Goal: Task Accomplishment & Management: Complete application form

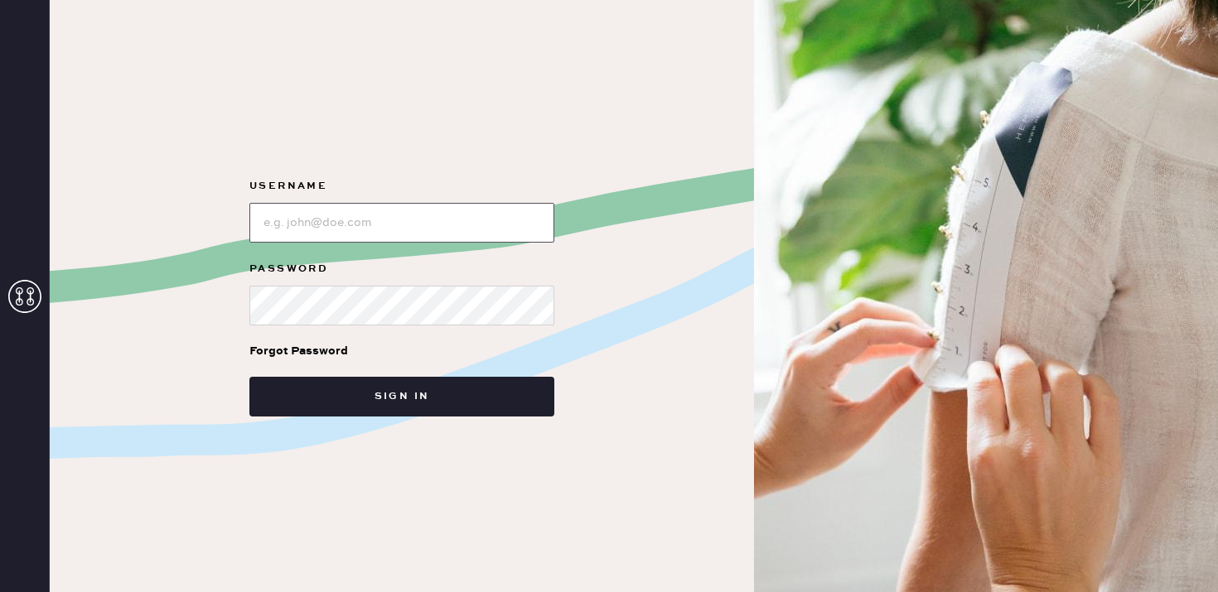
click at [353, 218] on input "loginName" at bounding box center [401, 223] width 305 height 40
click at [345, 200] on div at bounding box center [401, 221] width 305 height 43
click at [348, 226] on input "loginName" at bounding box center [401, 223] width 305 height 40
click at [397, 275] on label "Password" at bounding box center [401, 269] width 305 height 20
click at [330, 236] on input "loginName" at bounding box center [401, 223] width 305 height 40
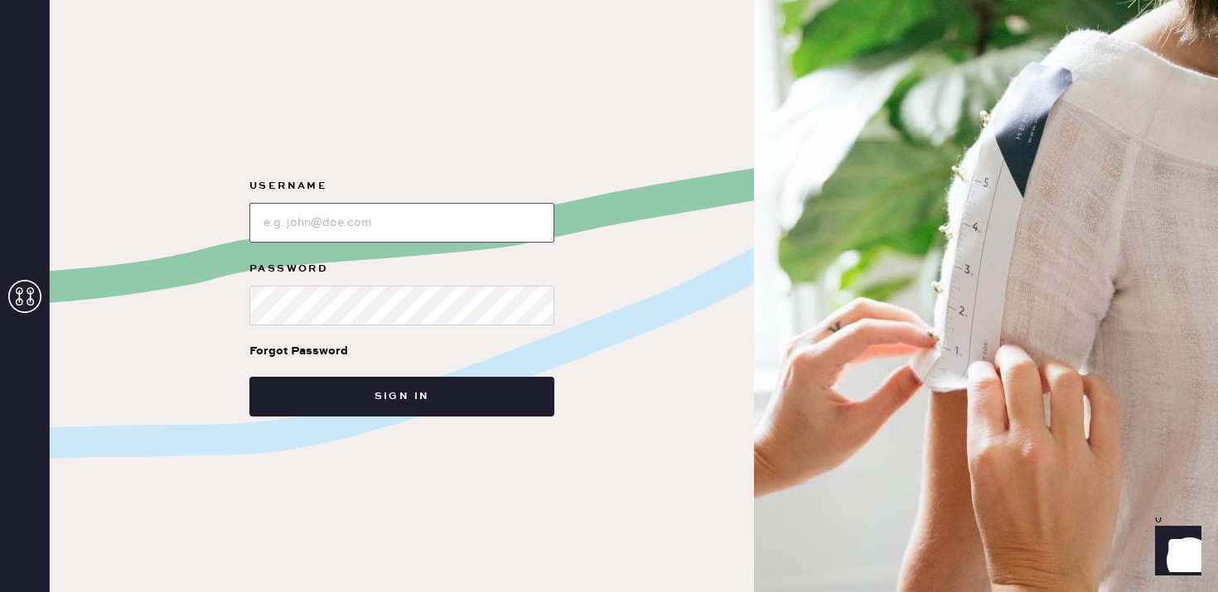
type input "reformationsoho"
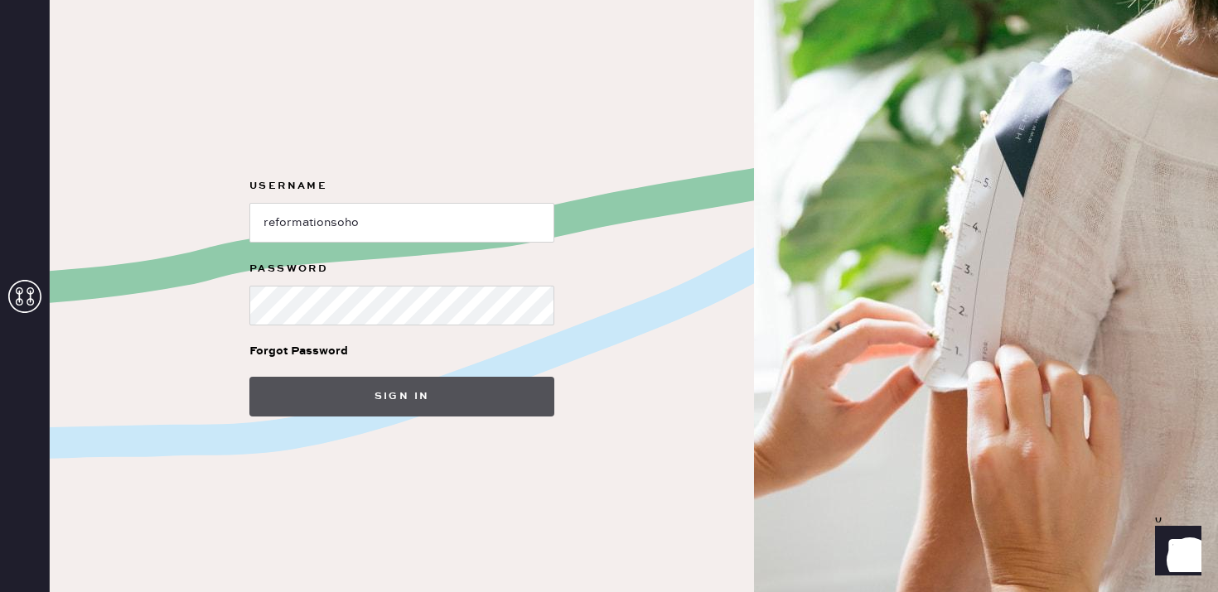
click at [401, 408] on button "Sign in" at bounding box center [401, 397] width 305 height 40
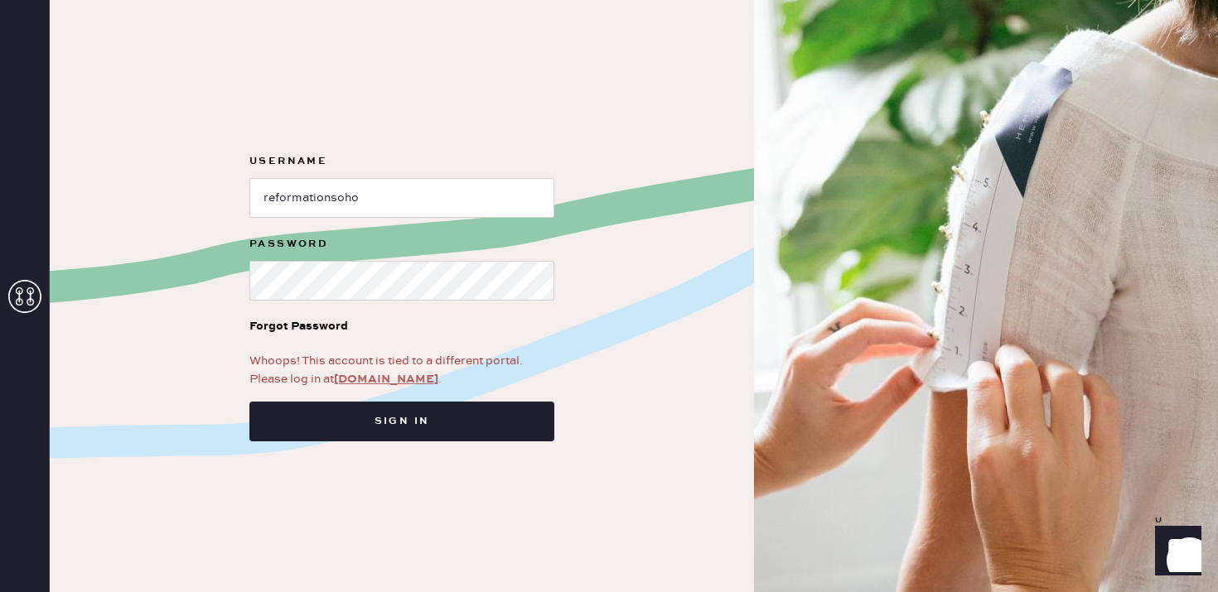
click at [387, 375] on link "[DOMAIN_NAME]" at bounding box center [386, 379] width 104 height 15
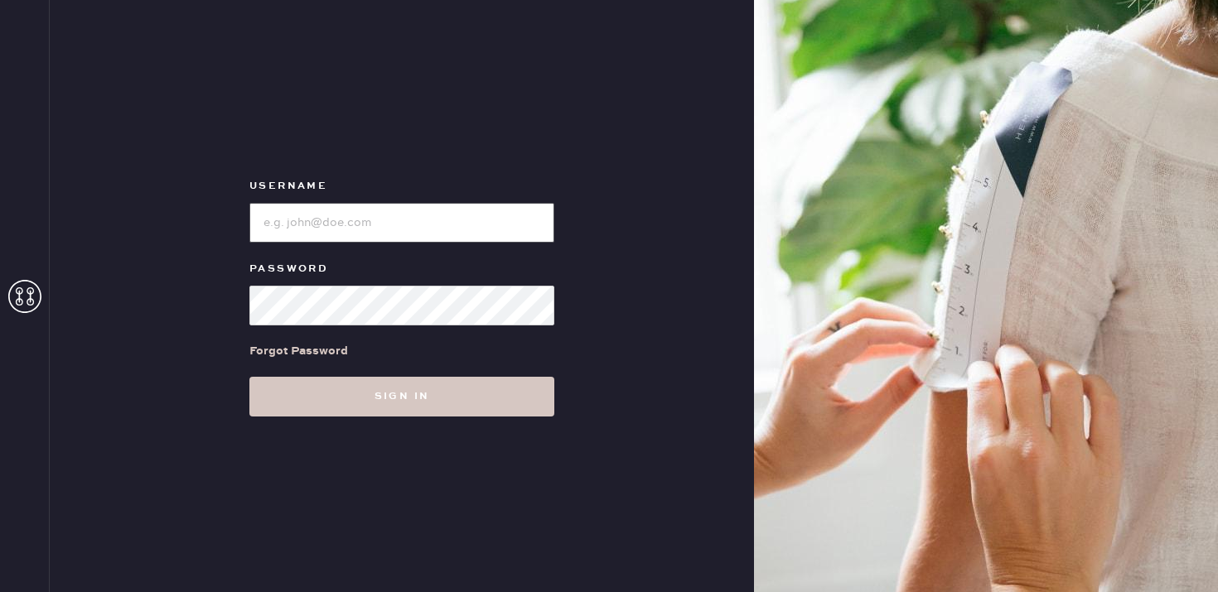
type input "reformationsoho"
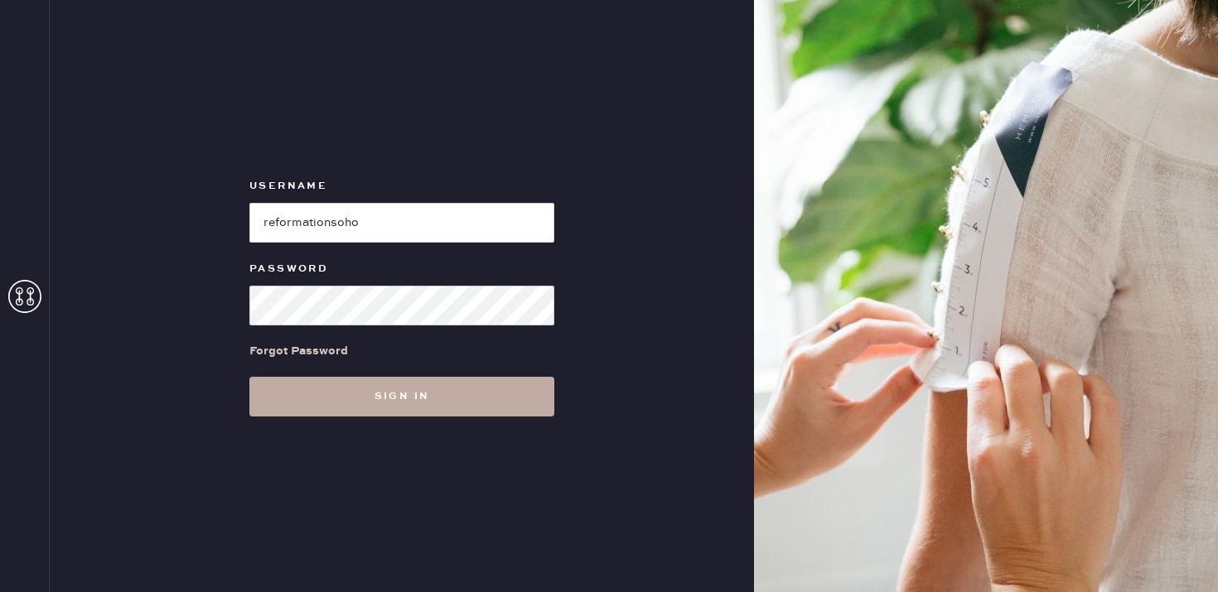
click at [393, 395] on button "Sign in" at bounding box center [401, 397] width 305 height 40
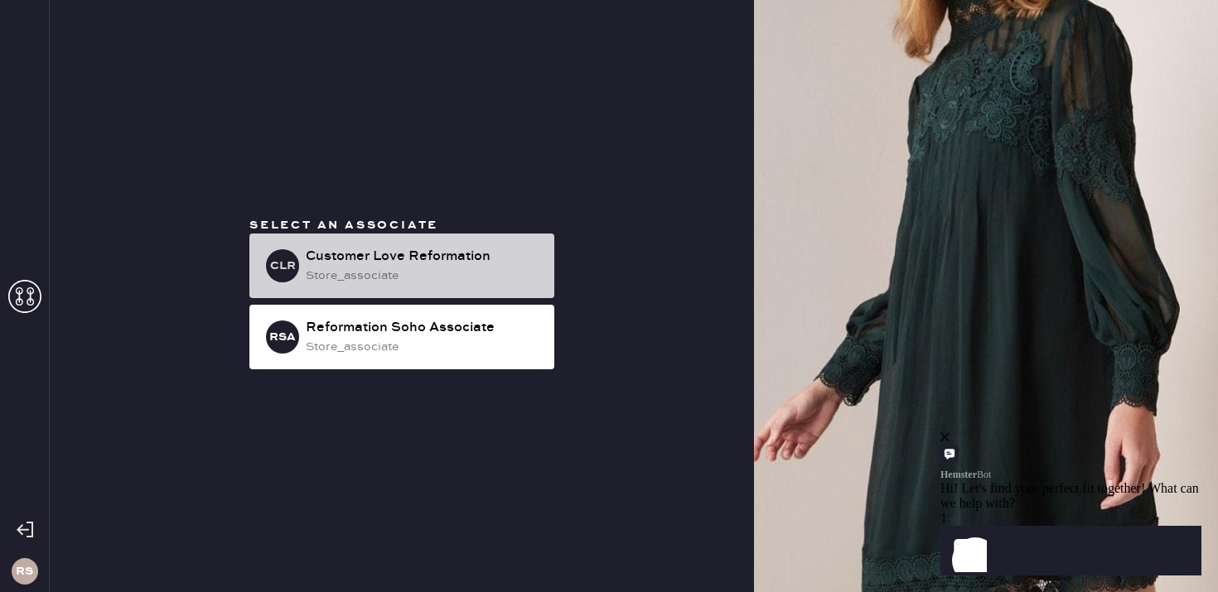
click at [418, 275] on div "store_associate" at bounding box center [423, 276] width 235 height 18
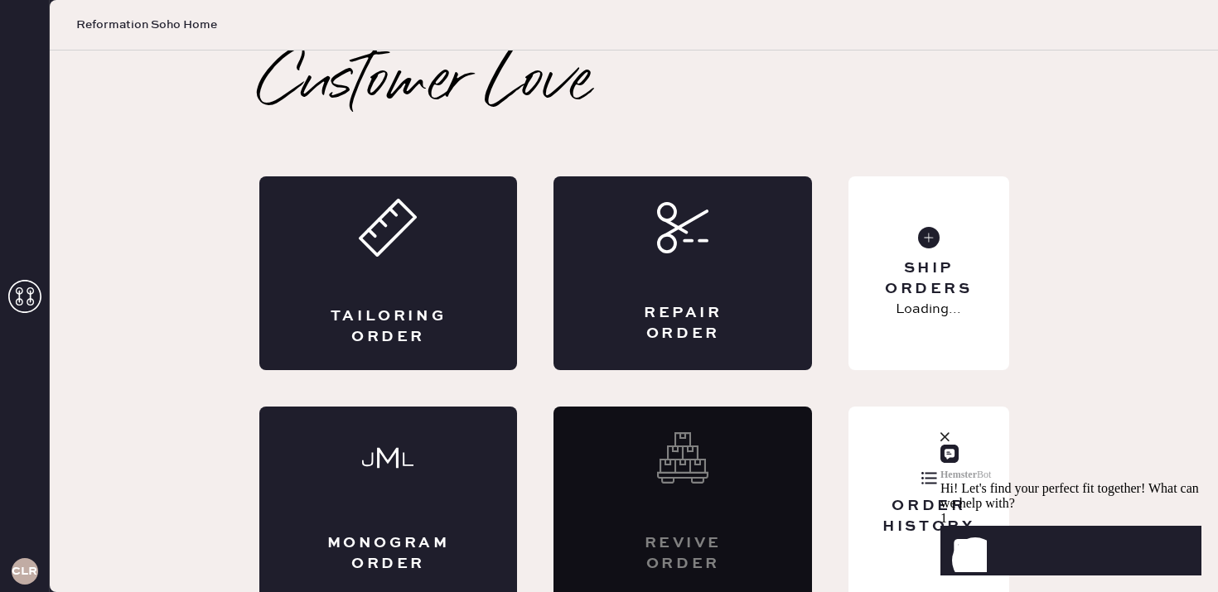
click at [418, 275] on div "Tailoring Order" at bounding box center [388, 273] width 258 height 194
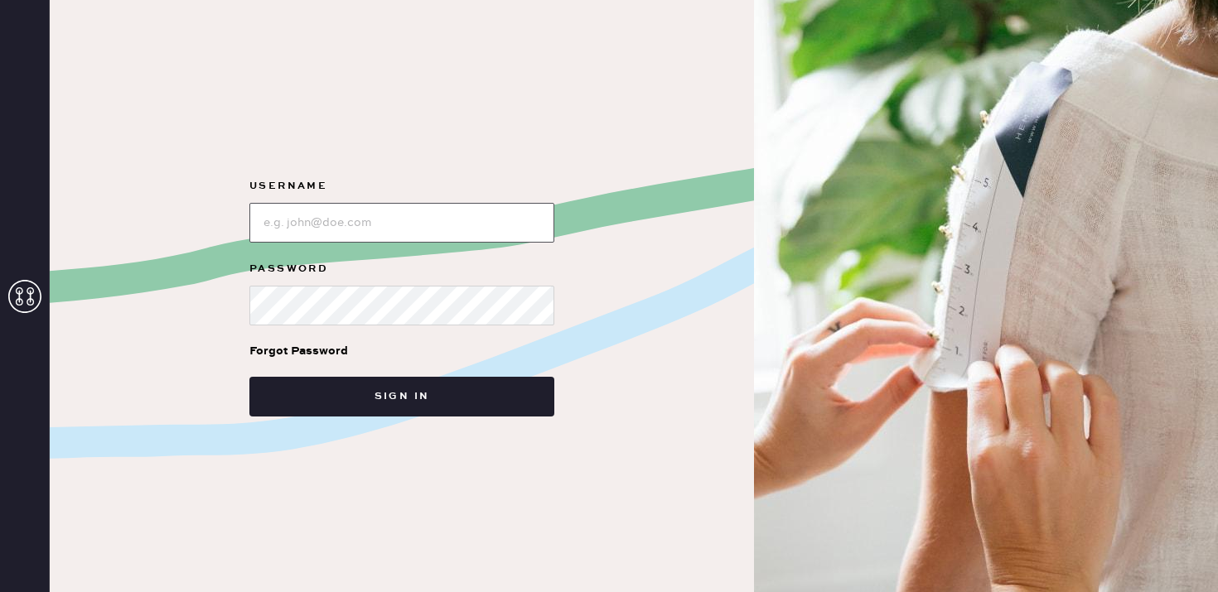
click at [346, 218] on input "loginName" at bounding box center [401, 223] width 305 height 40
type input "reformationsoho"
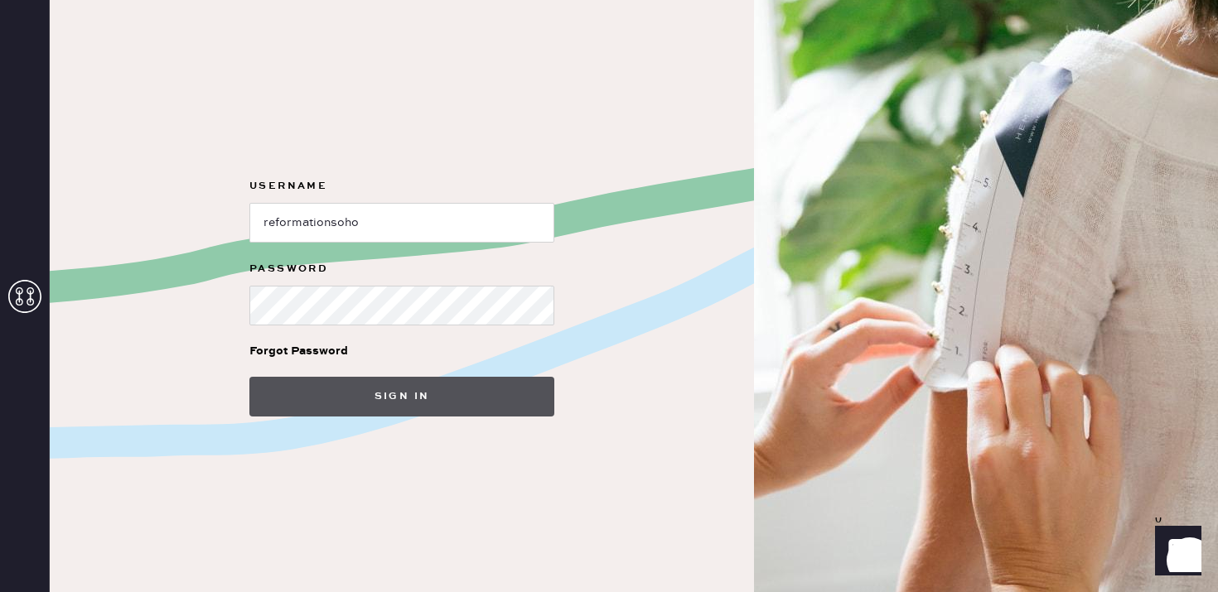
click at [396, 395] on button "Sign in" at bounding box center [401, 397] width 305 height 40
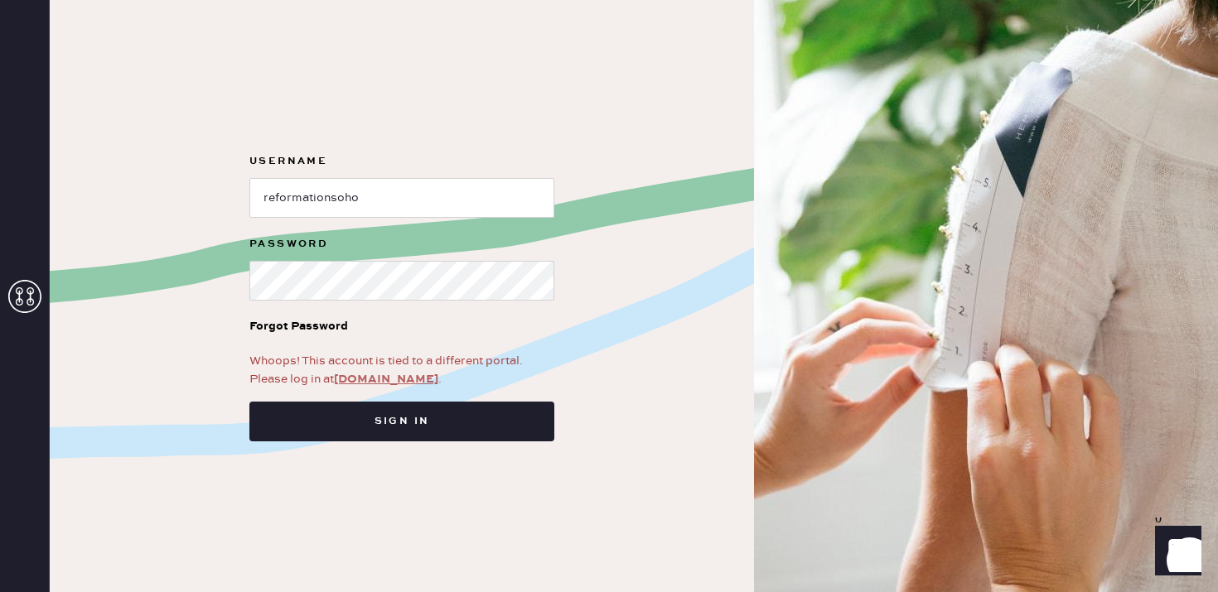
click at [383, 380] on link "[DOMAIN_NAME]" at bounding box center [386, 379] width 104 height 15
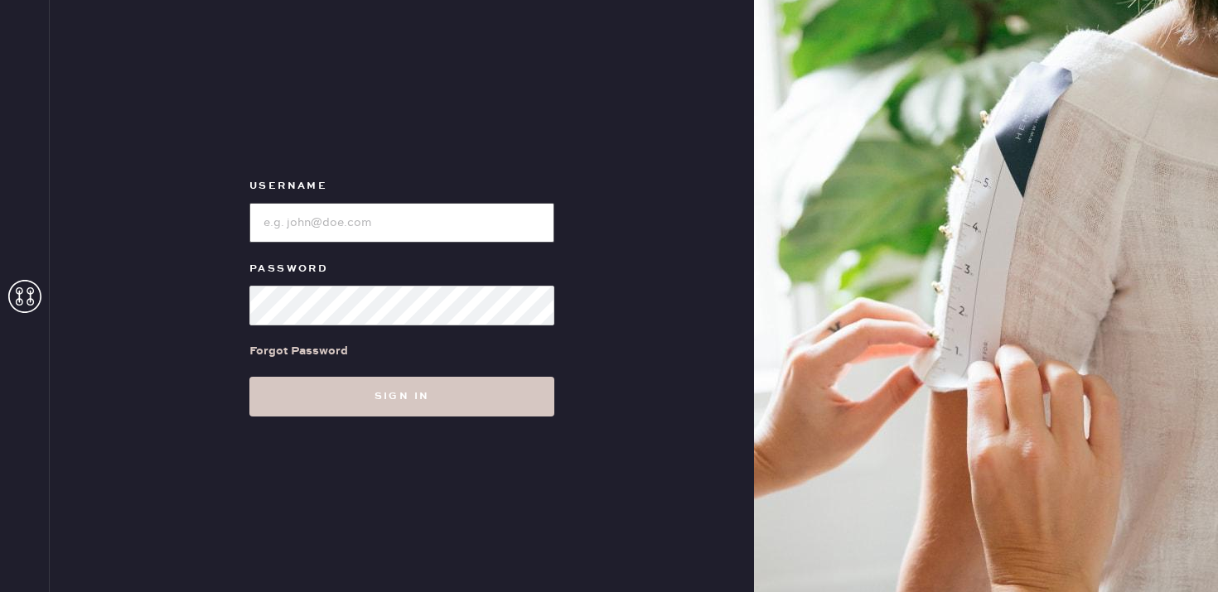
click at [368, 215] on input "loginName" at bounding box center [401, 223] width 305 height 40
type input "reformationsoho"
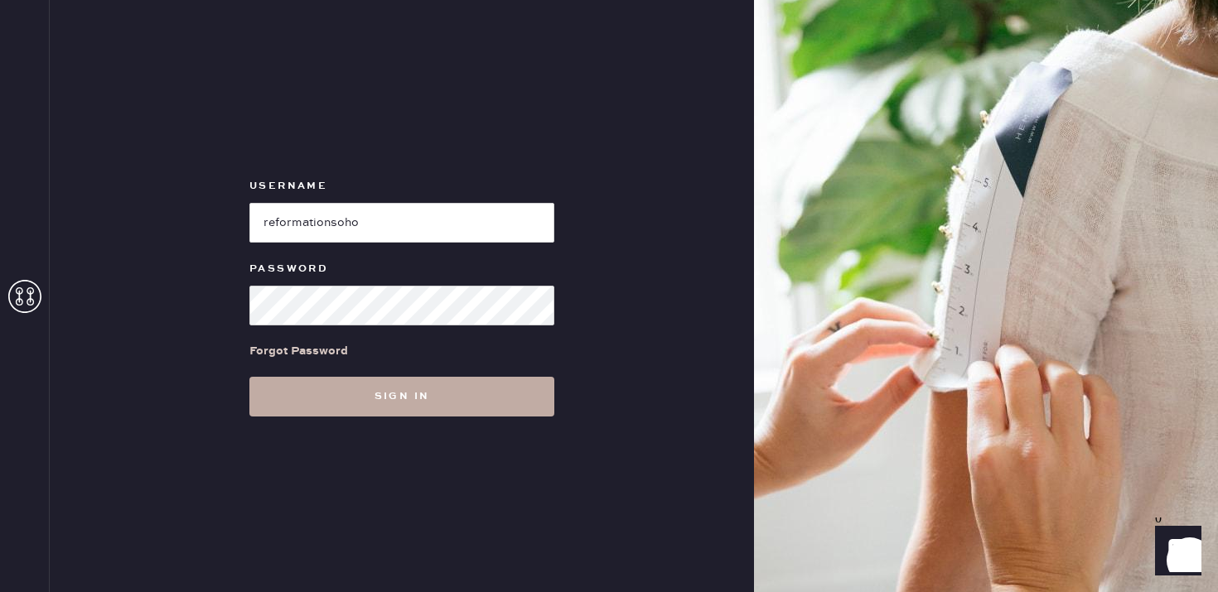
click at [428, 413] on button "Sign in" at bounding box center [401, 397] width 305 height 40
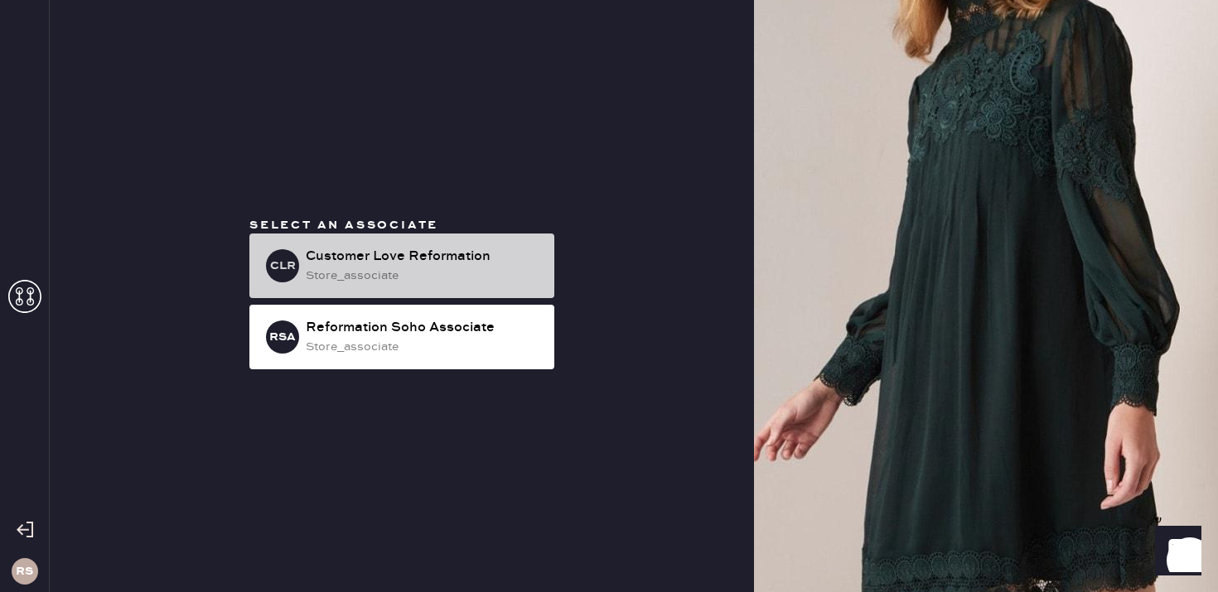
click at [419, 268] on div "store_associate" at bounding box center [423, 276] width 235 height 18
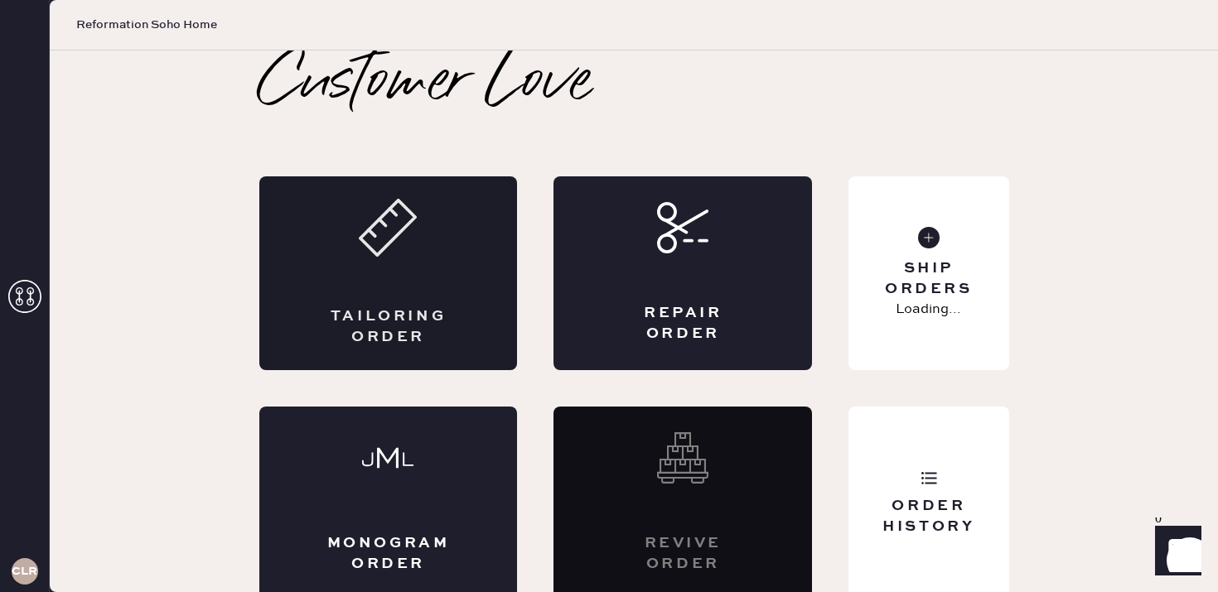
click at [383, 274] on div "Tailoring Order" at bounding box center [388, 273] width 258 height 194
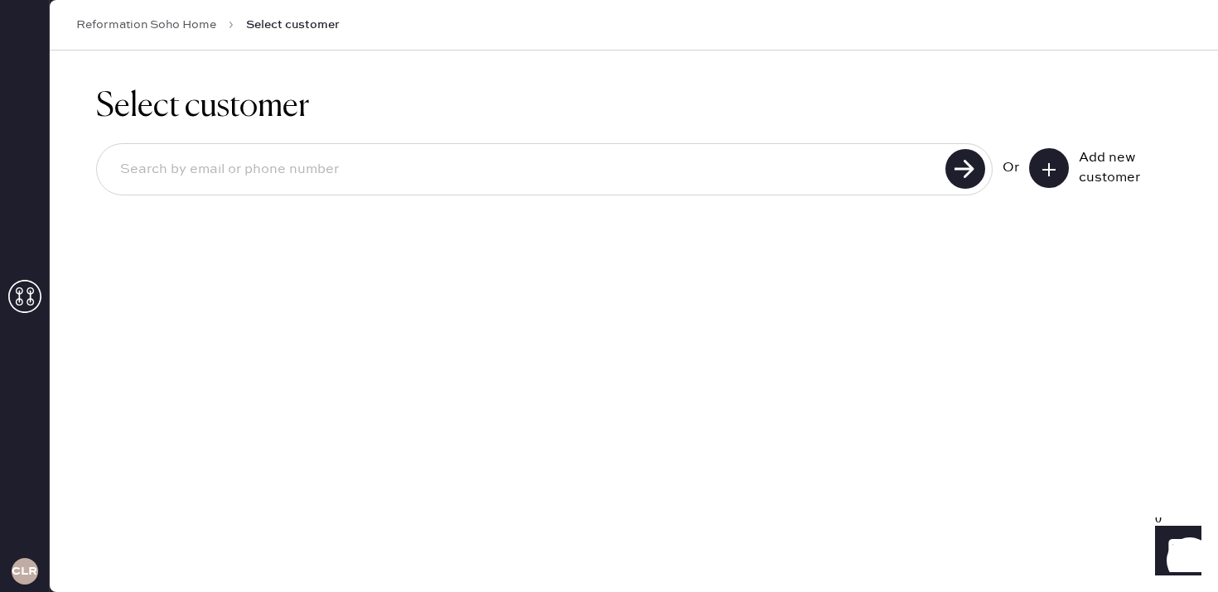
click at [371, 158] on input at bounding box center [523, 170] width 833 height 38
click at [1050, 165] on icon at bounding box center [1048, 170] width 17 height 17
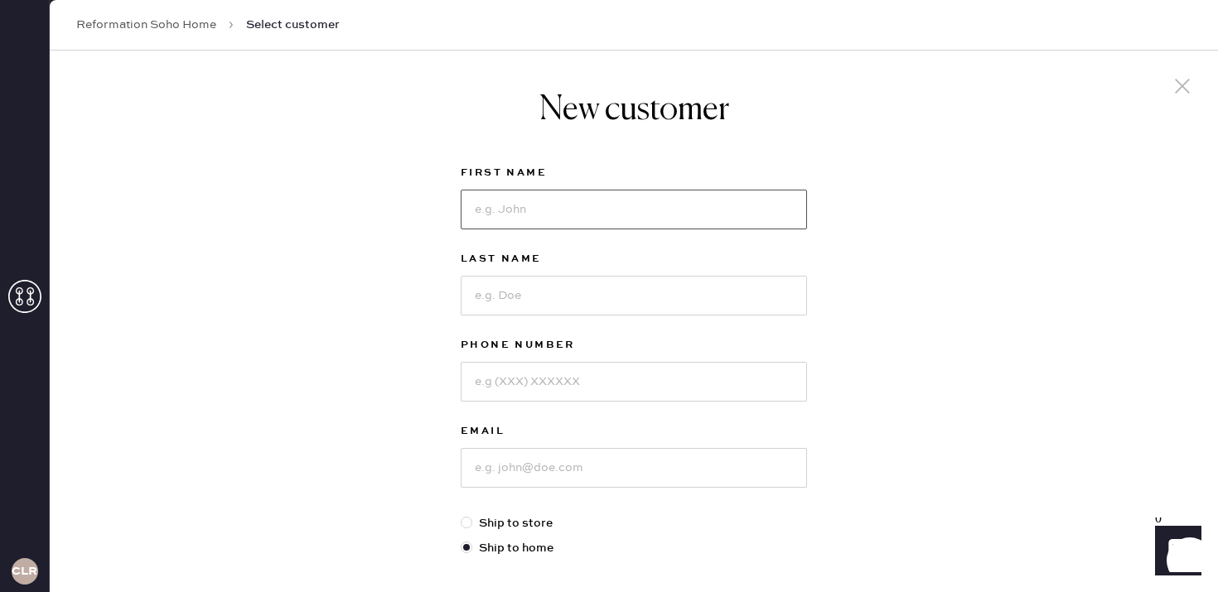
click at [544, 215] on input at bounding box center [634, 210] width 346 height 40
type input "Sophia"
click at [504, 289] on input at bounding box center [634, 296] width 346 height 40
type input "/"
type input "Paolucci"
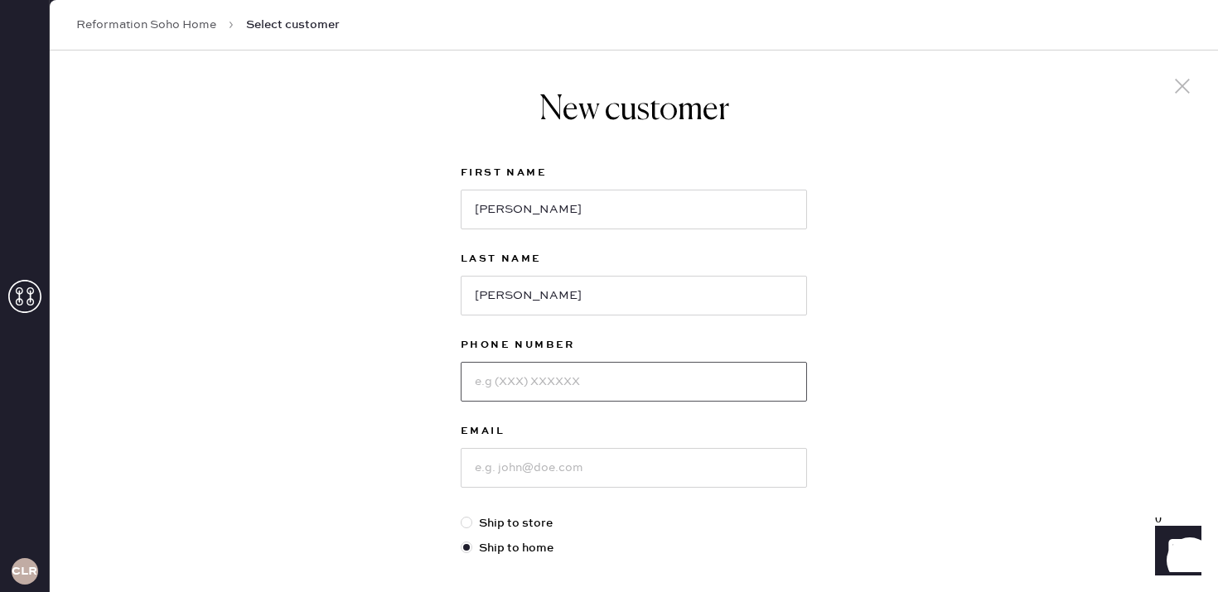
click at [517, 363] on input at bounding box center [634, 382] width 346 height 40
type input "8569860109"
click at [542, 461] on input at bounding box center [634, 468] width 346 height 40
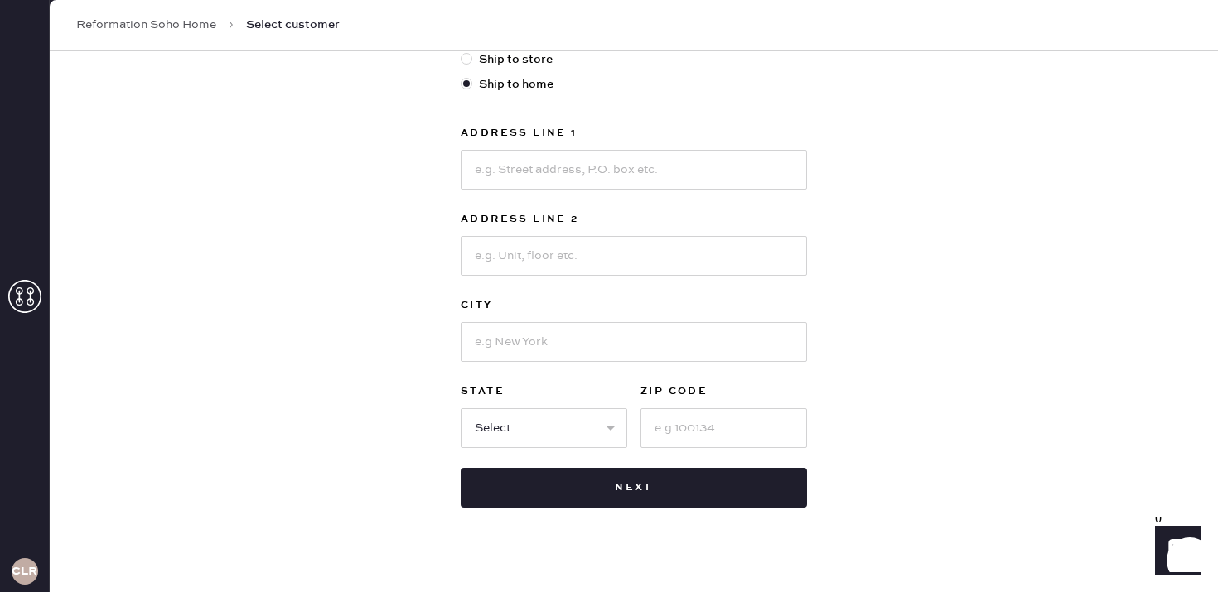
scroll to position [470, 0]
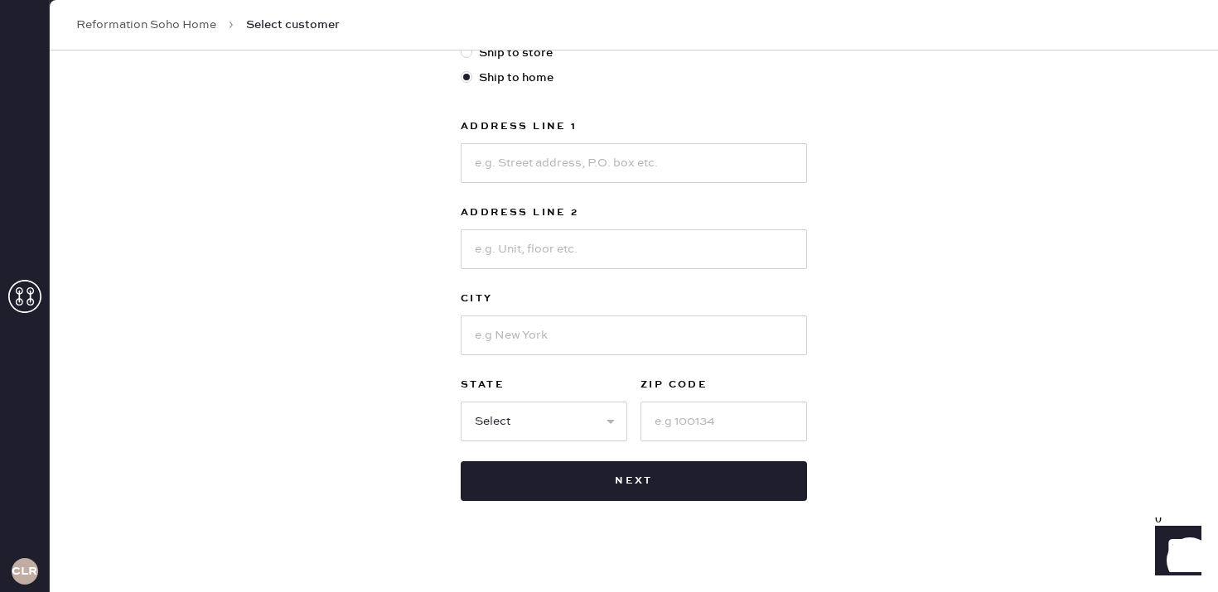
type input "sophiapaolucci5@gmail.com"
click at [509, 171] on input at bounding box center [634, 163] width 346 height 40
type input "96 5th ave"
click at [521, 245] on input at bounding box center [634, 249] width 346 height 40
type input "apt 12E"
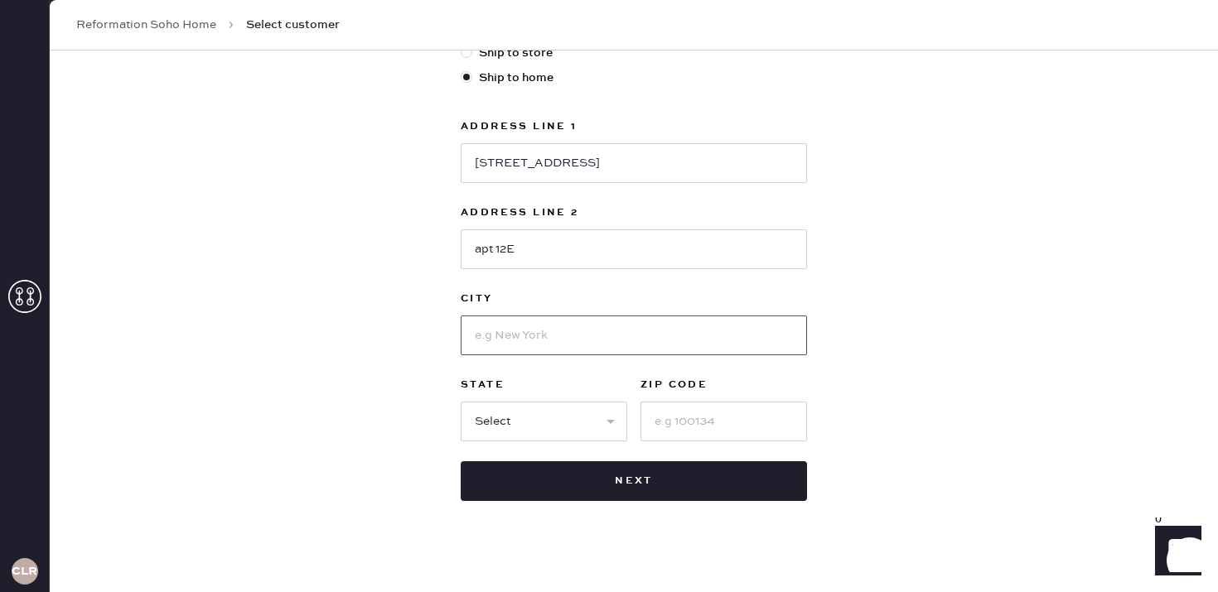
click at [528, 332] on input at bounding box center [634, 336] width 346 height 40
type input "new york city"
click at [564, 427] on select "Select AK AL AR AZ CA CO CT DC DE FL GA HI IA ID IL IN KS KY LA MA MD ME MI MN …" at bounding box center [544, 422] width 166 height 40
select select "NY"
click at [461, 402] on select "Select AK AL AR AZ CA CO CT DC DE FL GA HI IA ID IL IN KS KY LA MA MD ME MI MN …" at bounding box center [544, 422] width 166 height 40
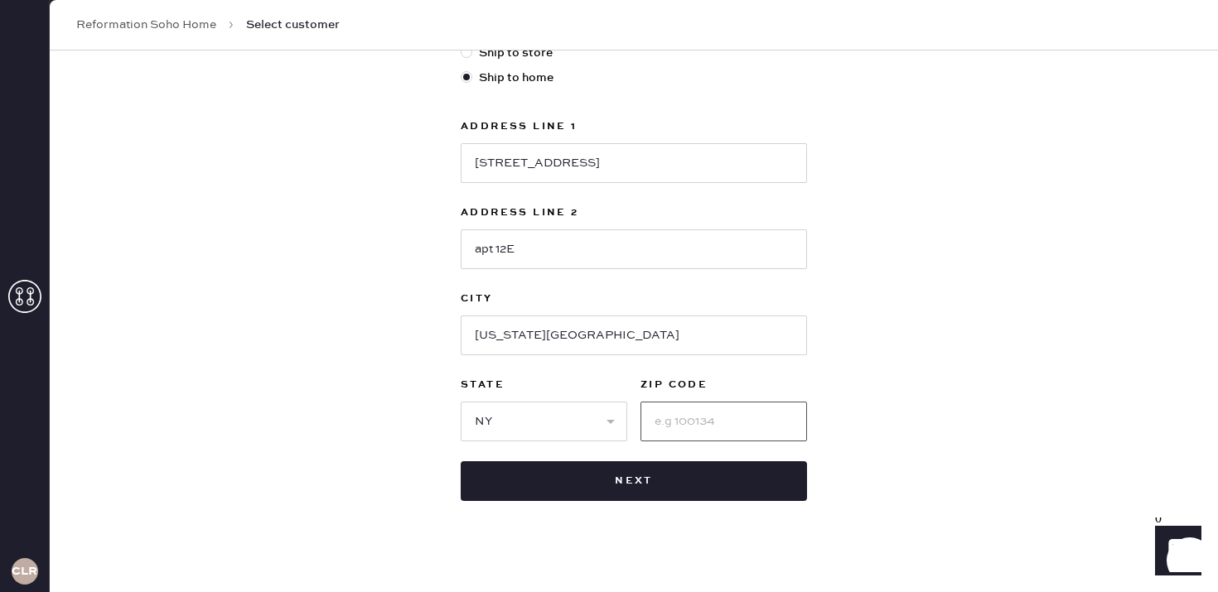
click at [676, 422] on input at bounding box center [723, 422] width 166 height 40
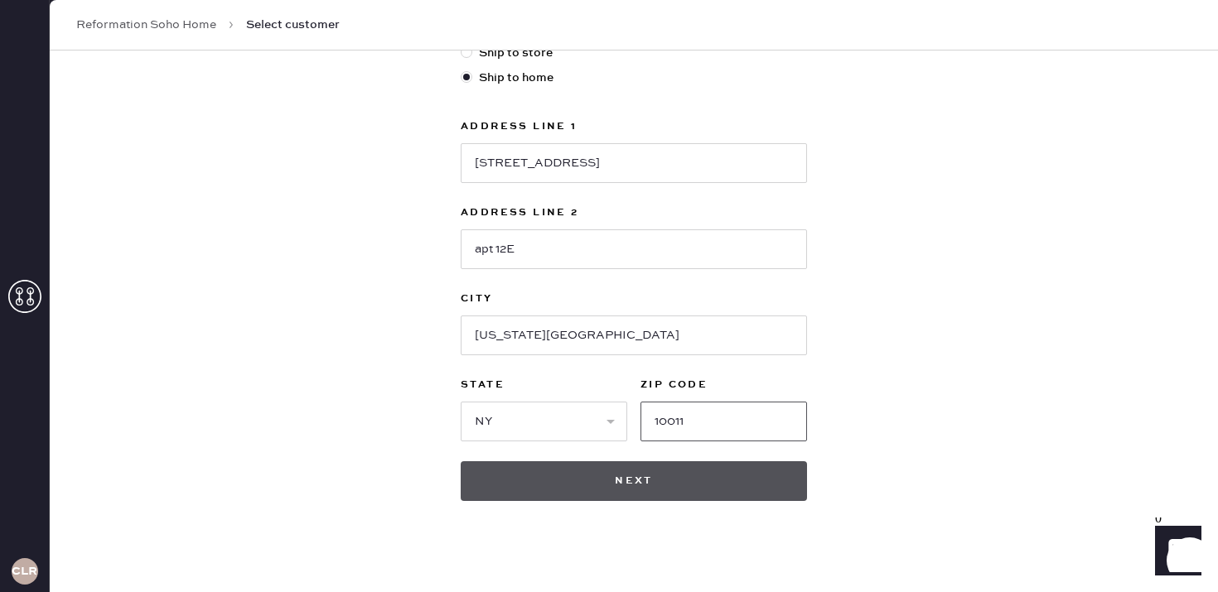
type input "10011"
click at [697, 479] on button "Next" at bounding box center [634, 481] width 346 height 40
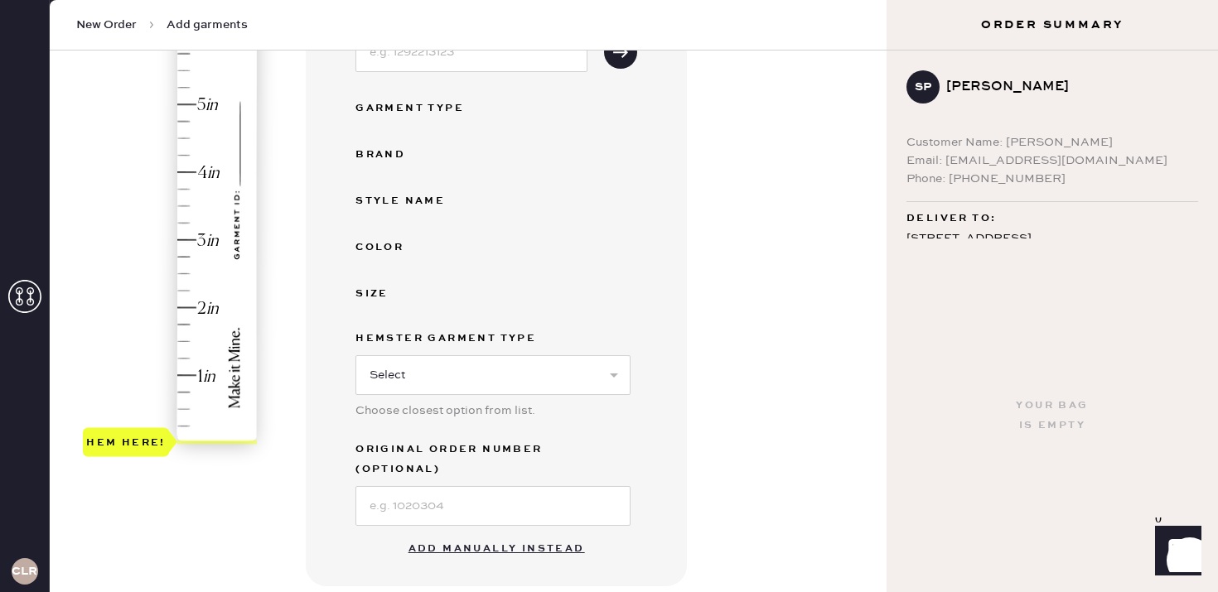
scroll to position [271, 0]
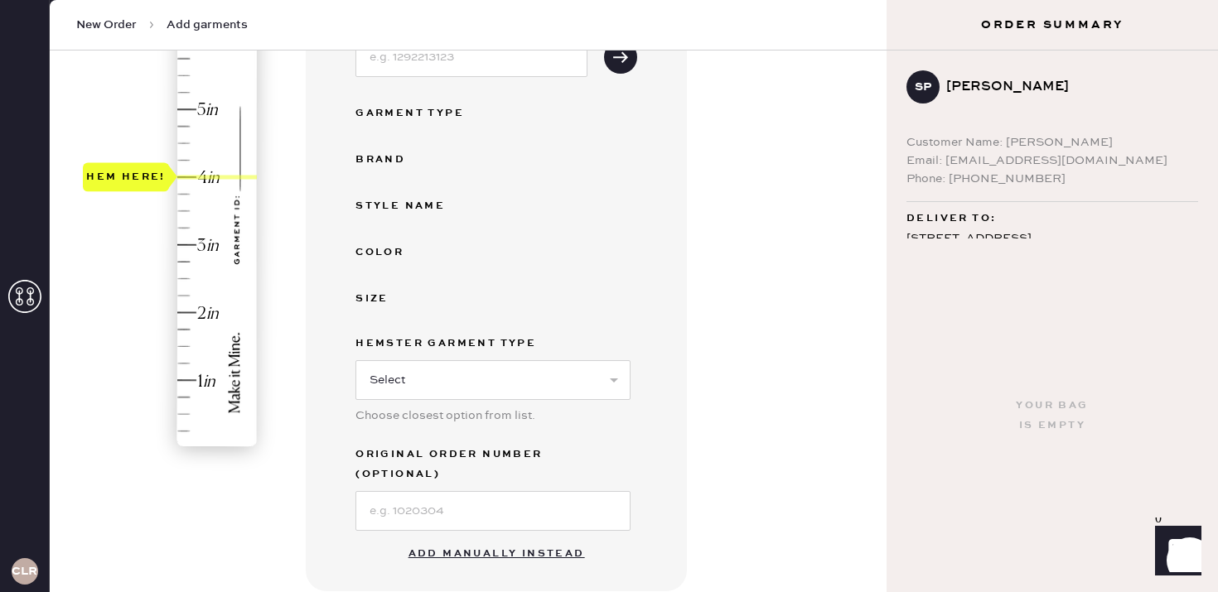
drag, startPoint x: 117, startPoint y: 450, endPoint x: 141, endPoint y: 186, distance: 265.3
click at [141, 186] on div "Hem here!" at bounding box center [126, 177] width 80 height 20
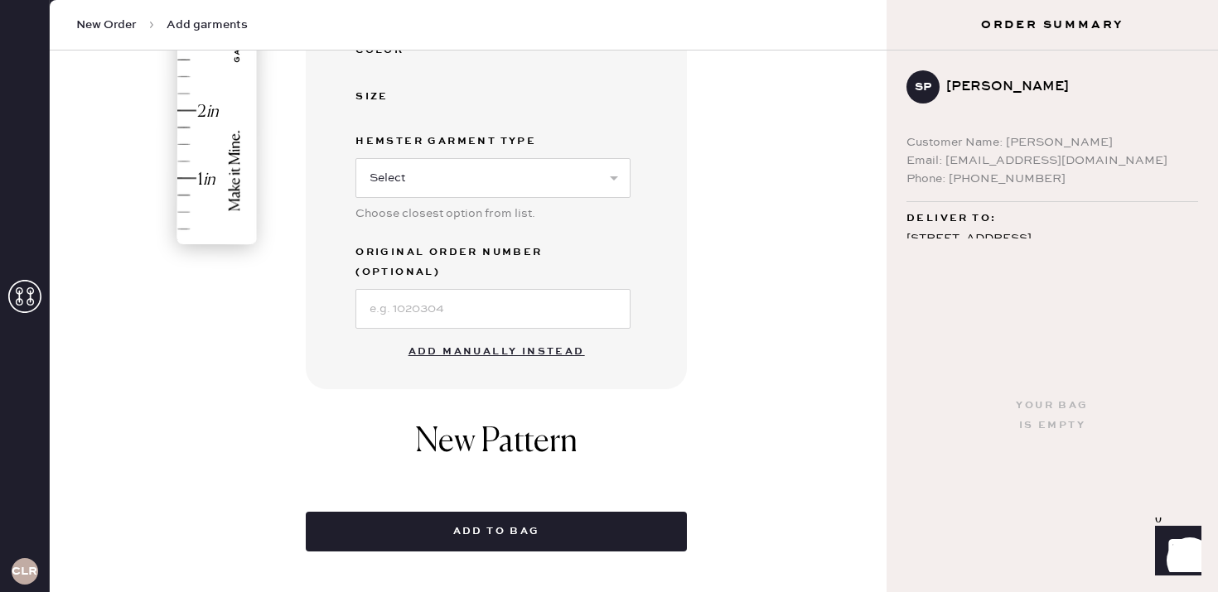
scroll to position [468, 0]
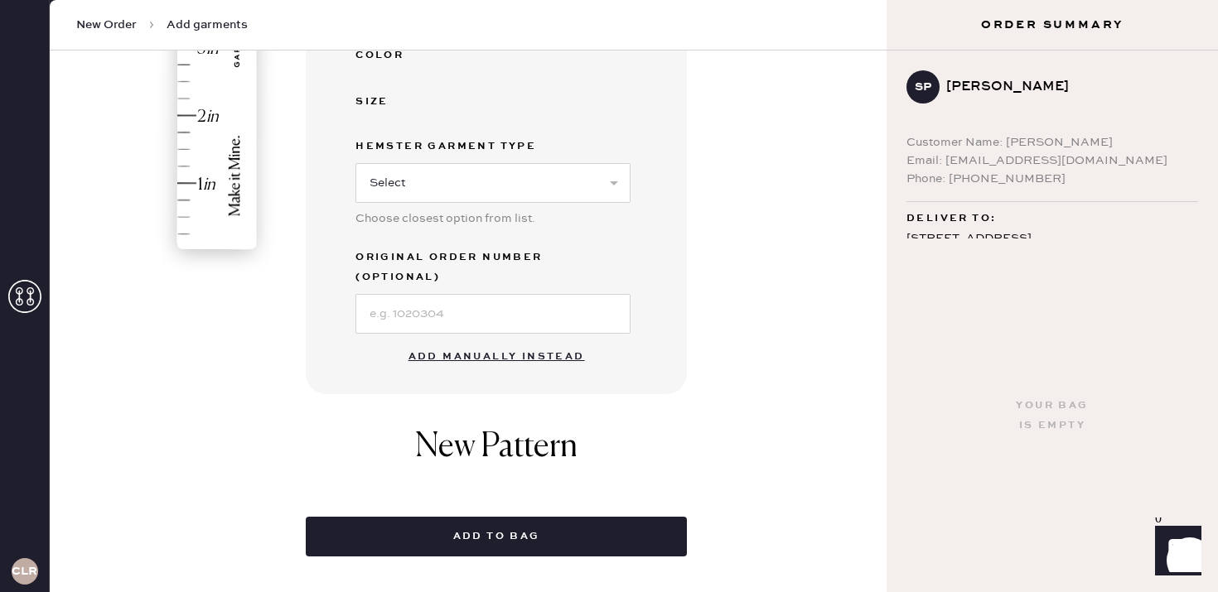
click at [484, 340] on button "Add manually instead" at bounding box center [496, 356] width 196 height 33
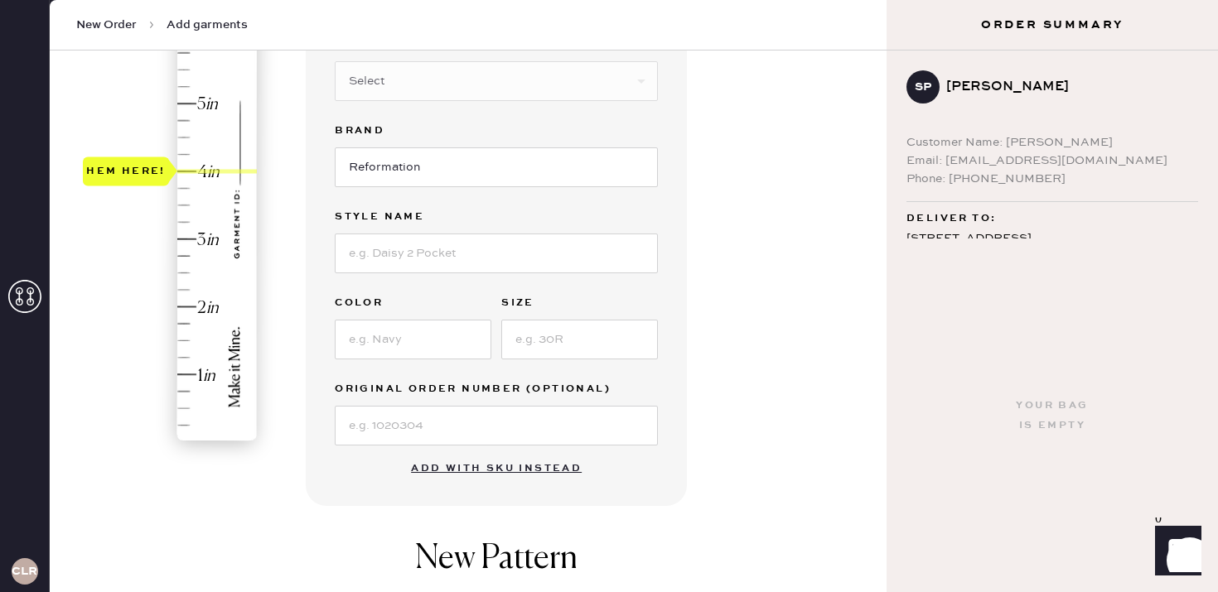
scroll to position [186, 0]
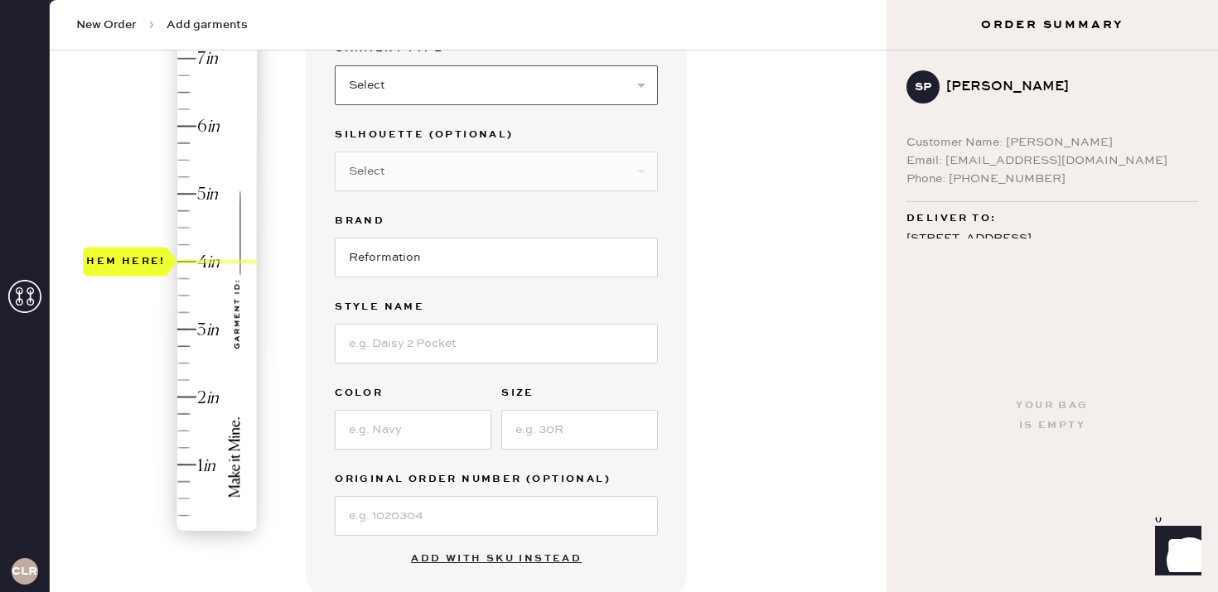
click at [426, 89] on select "Select Basic Skirt Jeans Leggings Pants Shorts Basic Sleeved Dress Basic Sleeve…" at bounding box center [496, 85] width 323 height 40
select select "2"
click at [335, 65] on select "Select Basic Skirt Jeans Leggings Pants Shorts Basic Sleeved Dress Basic Sleeve…" at bounding box center [496, 85] width 323 height 40
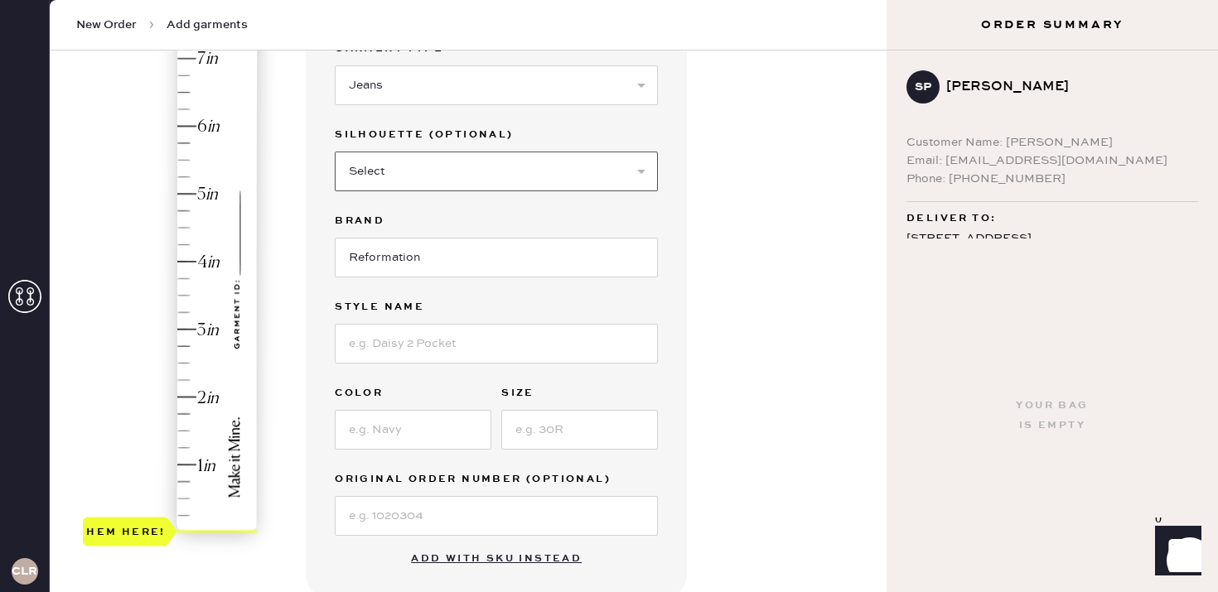
click at [417, 178] on select "Select Shorts Cropped Flare Boot Cut Straight Skinny Other" at bounding box center [496, 172] width 323 height 40
click at [335, 152] on select "Select Shorts Cropped Flare Boot Cut Straight Skinny Other" at bounding box center [496, 172] width 323 height 40
click at [418, 163] on select "Select Shorts Cropped Flare Boot Cut Straight Skinny Other" at bounding box center [496, 172] width 323 height 40
select select "7"
click at [335, 152] on select "Select Shorts Cropped Flare Boot Cut Straight Skinny Other" at bounding box center [496, 172] width 323 height 40
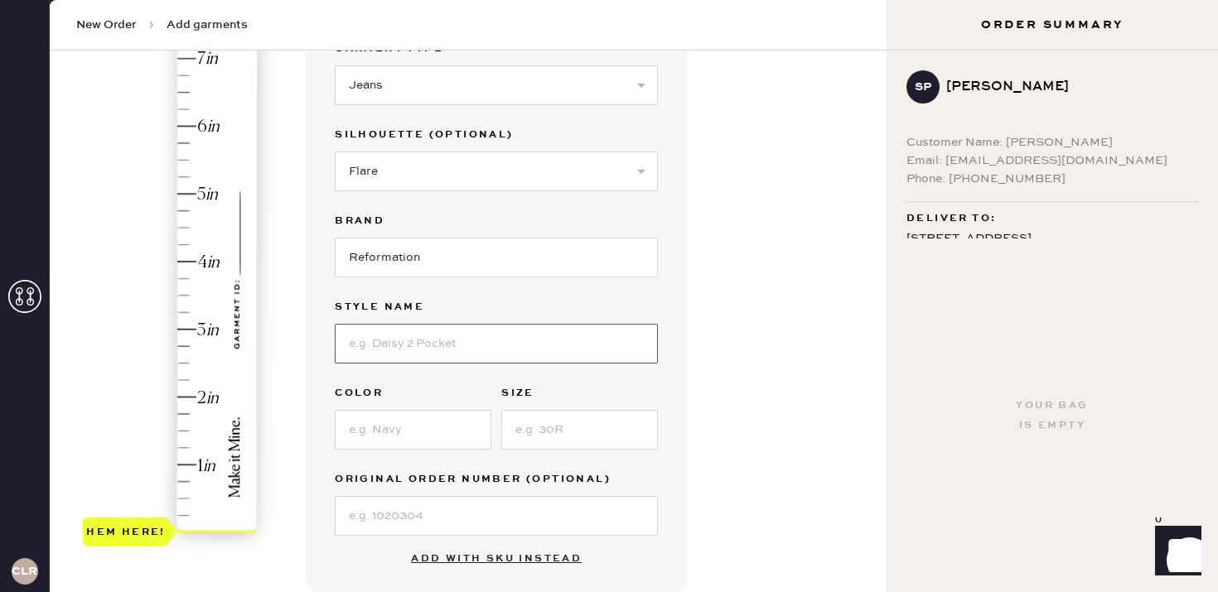
click at [405, 355] on input at bounding box center [496, 344] width 323 height 40
type input "cary"
click at [419, 423] on input at bounding box center [413, 430] width 157 height 40
type input "navy"
click at [592, 429] on input at bounding box center [579, 430] width 157 height 40
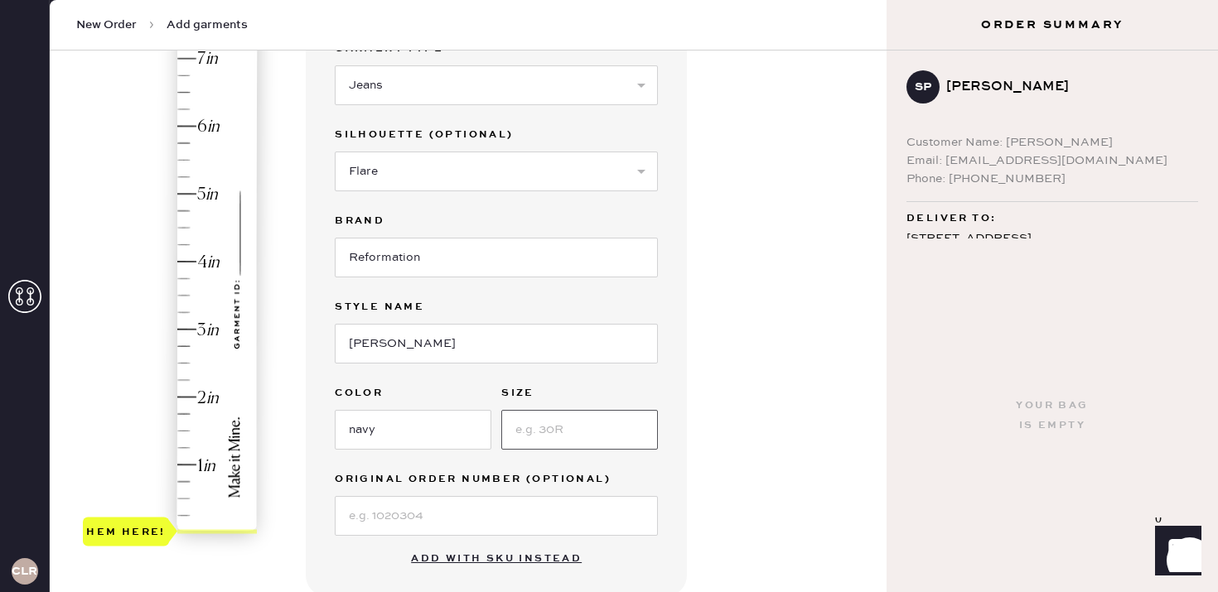
type input "4"
type input "24"
click at [417, 526] on input at bounding box center [496, 516] width 323 height 40
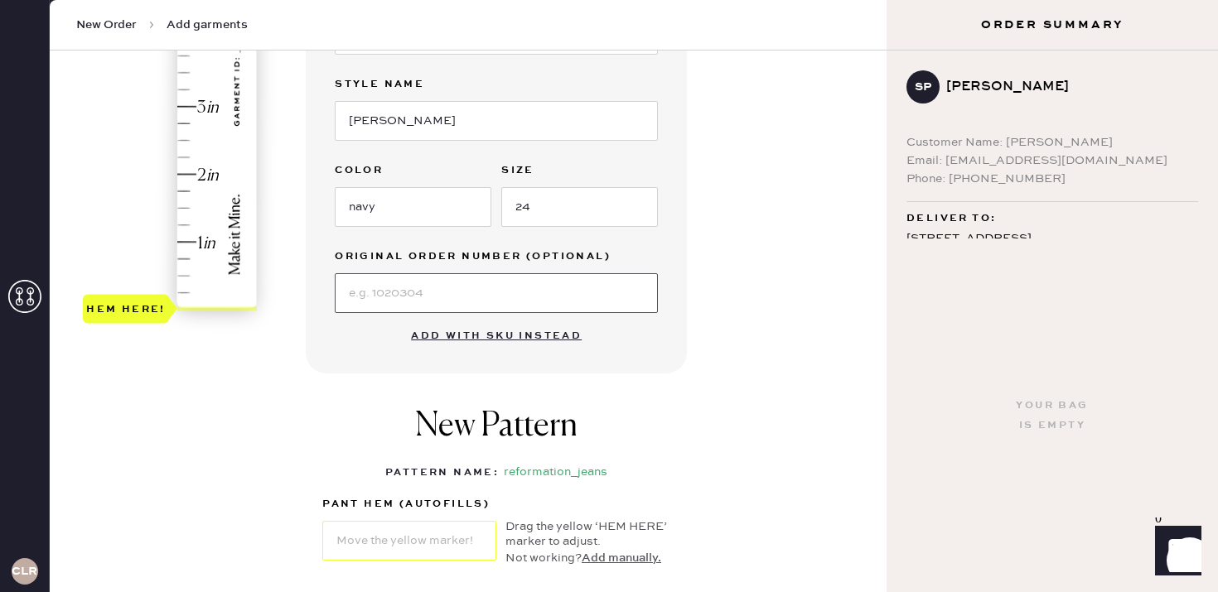
scroll to position [404, 0]
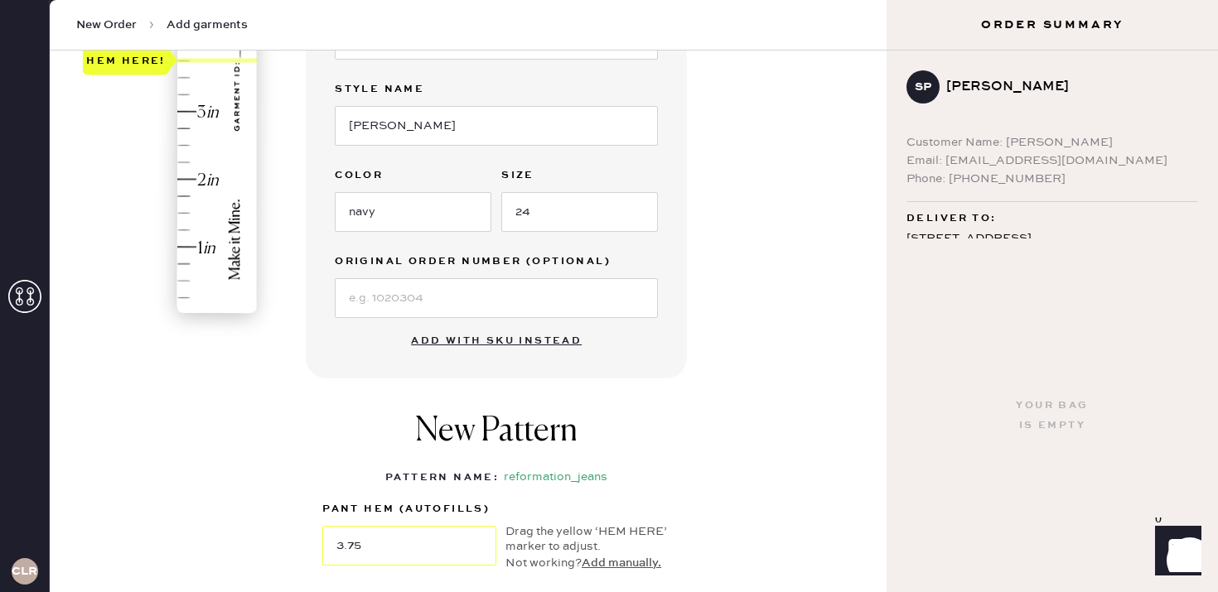
drag, startPoint x: 127, startPoint y: 316, endPoint x: 139, endPoint y: 79, distance: 238.0
click at [139, 70] on div "Hem here!" at bounding box center [126, 61] width 80 height 20
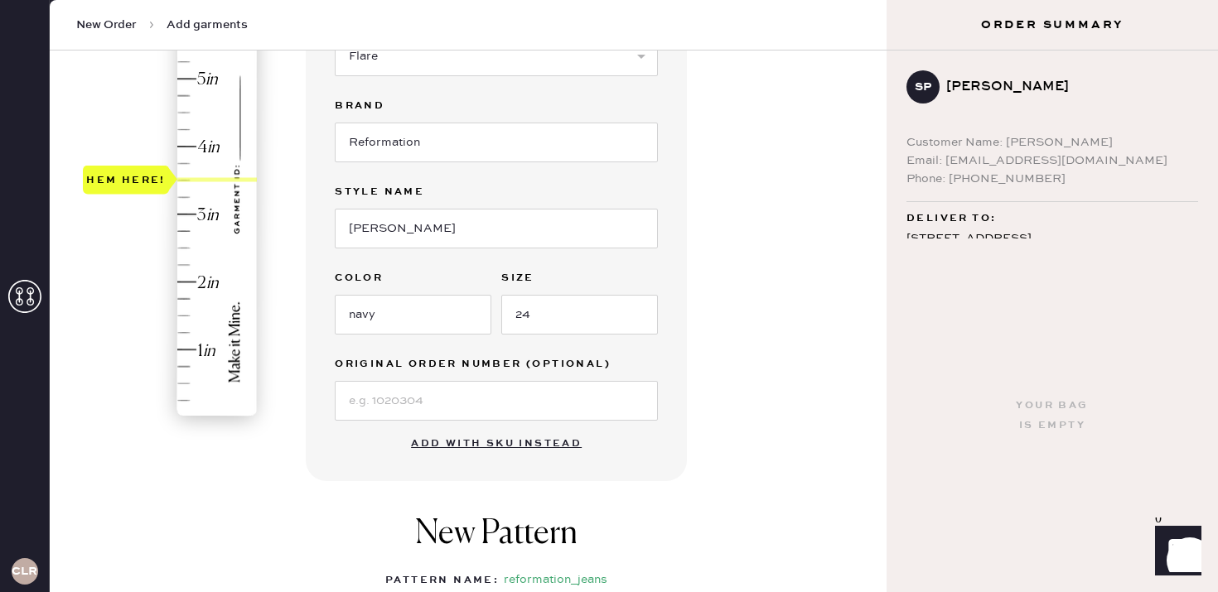
scroll to position [292, 0]
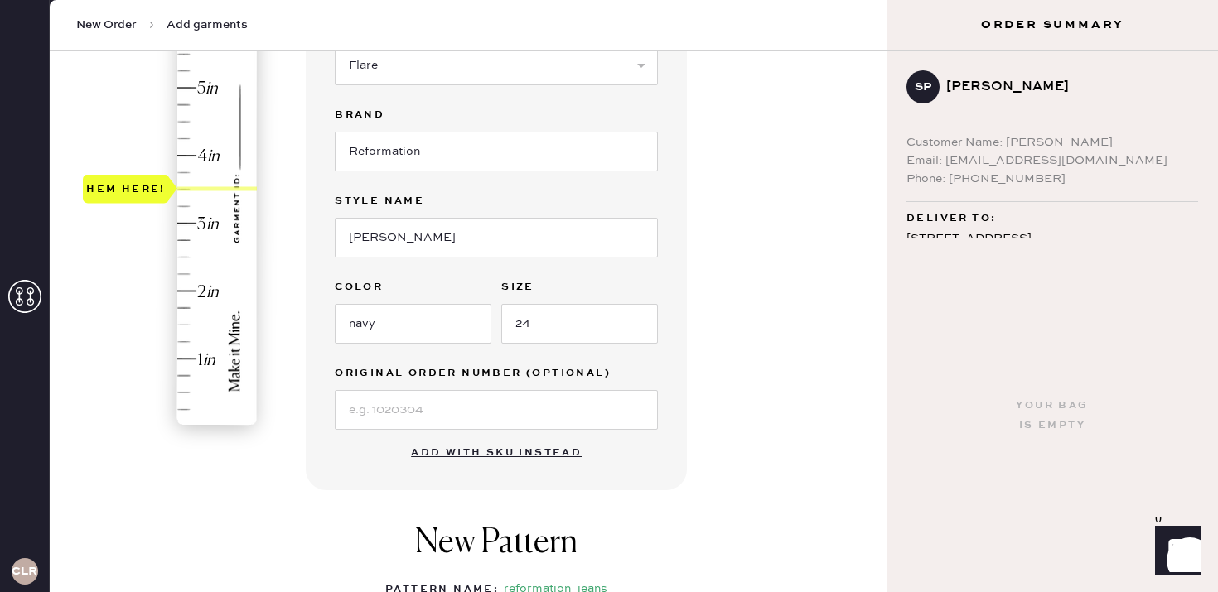
type input "4"
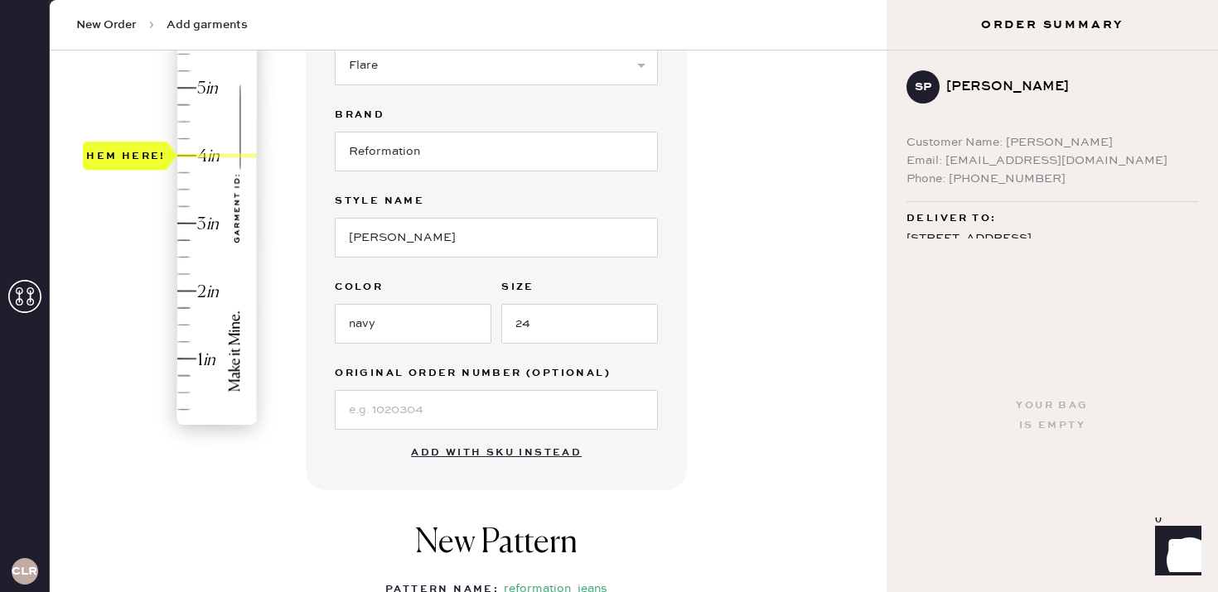
drag, startPoint x: 138, startPoint y: 188, endPoint x: 136, endPoint y: 157, distance: 30.7
click at [136, 157] on div "Hem here!" at bounding box center [126, 156] width 80 height 20
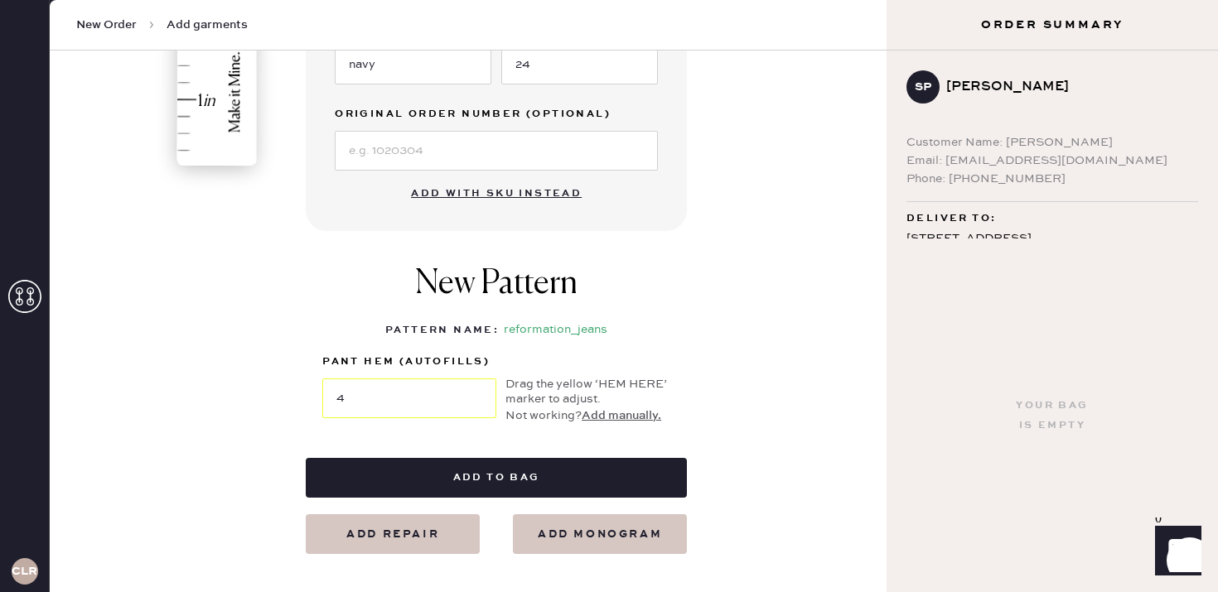
scroll to position [600, 0]
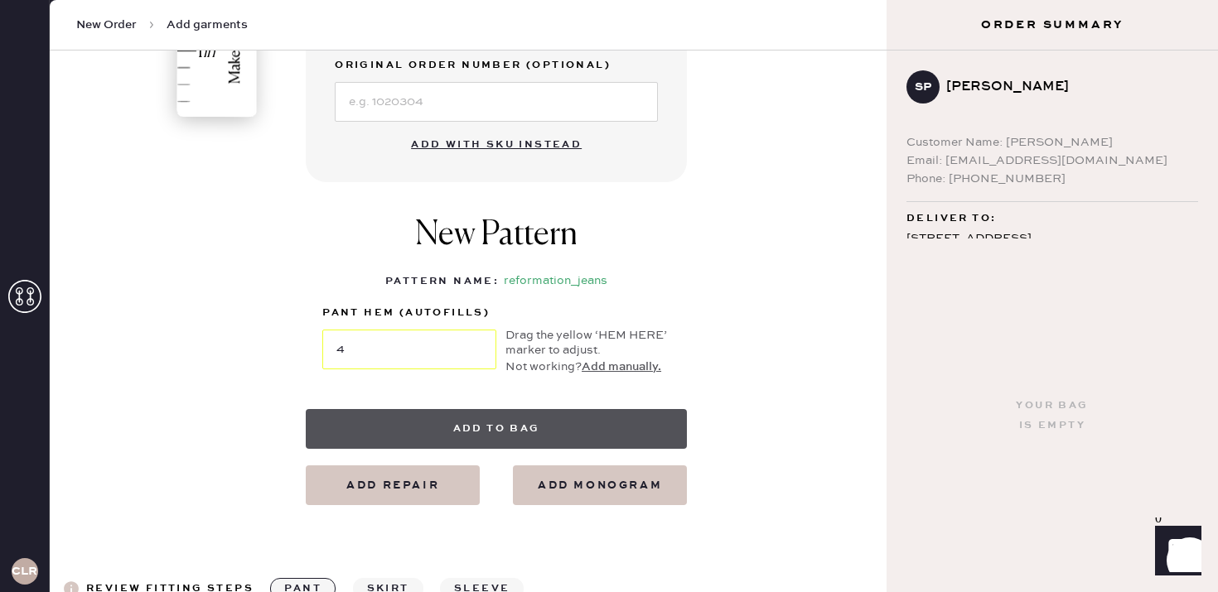
click at [520, 431] on button "Add to bag" at bounding box center [496, 429] width 381 height 40
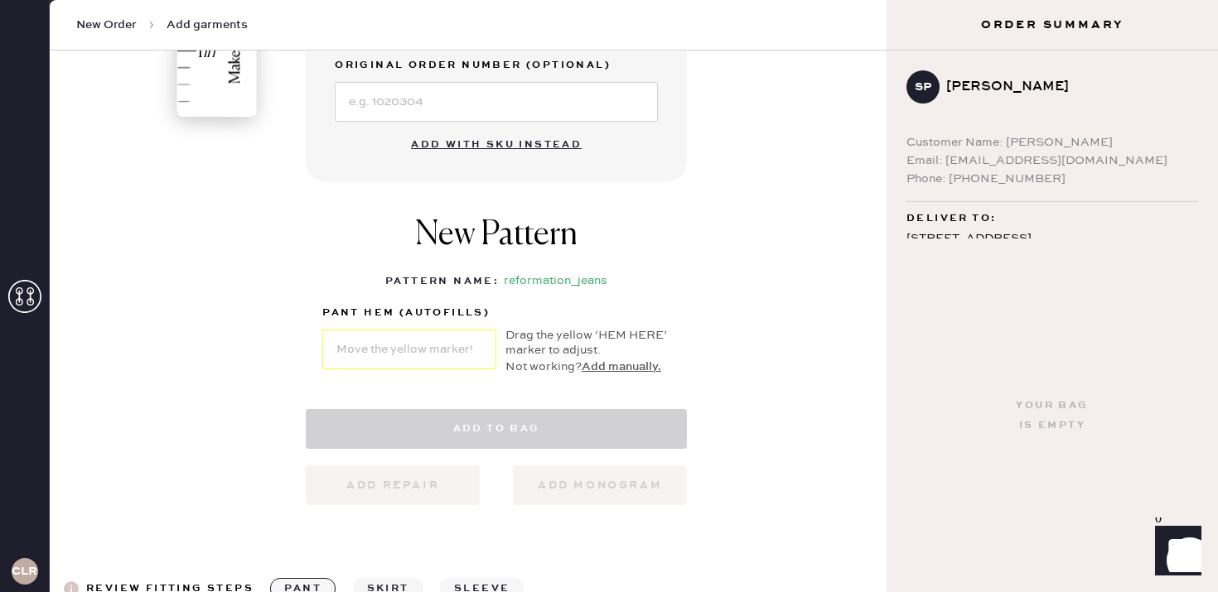
select select "2"
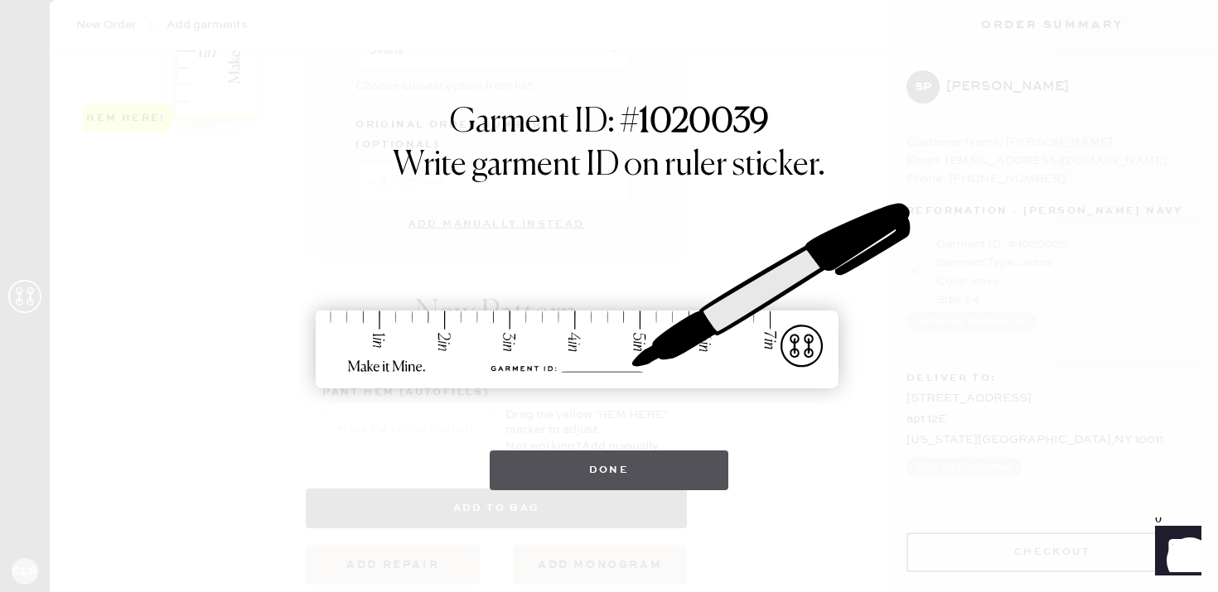
click at [553, 482] on button "Done" at bounding box center [609, 471] width 239 height 40
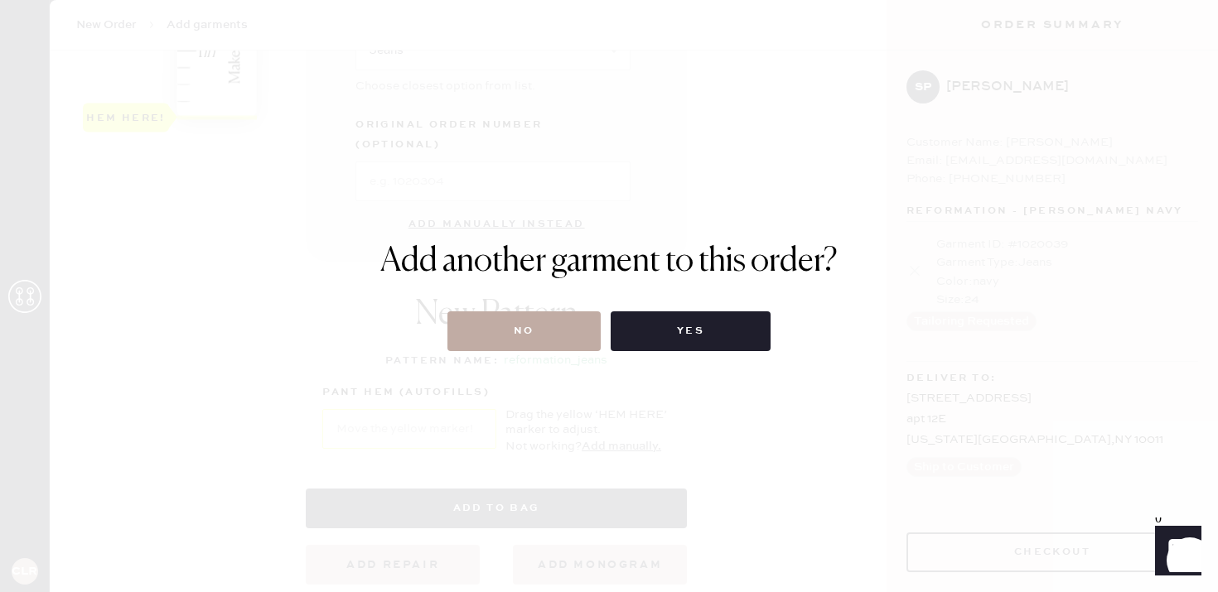
click at [548, 327] on button "No" at bounding box center [523, 331] width 153 height 40
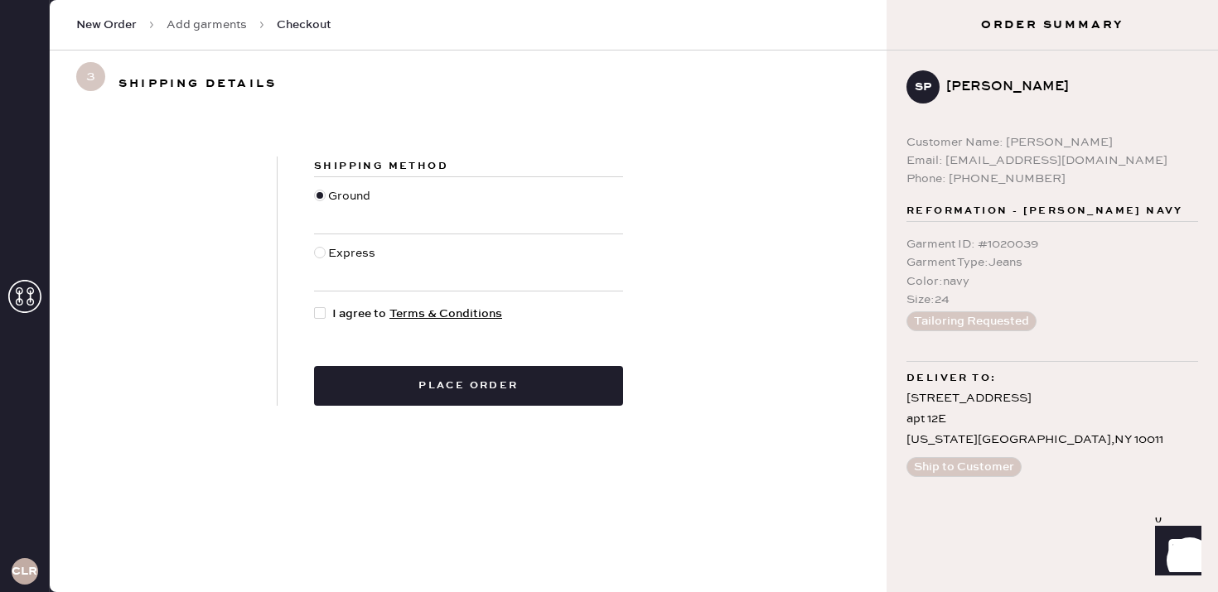
click at [322, 312] on div at bounding box center [320, 313] width 12 height 12
click at [315, 306] on input "I agree to Terms & Conditions" at bounding box center [314, 305] width 1 height 1
checkbox input "true"
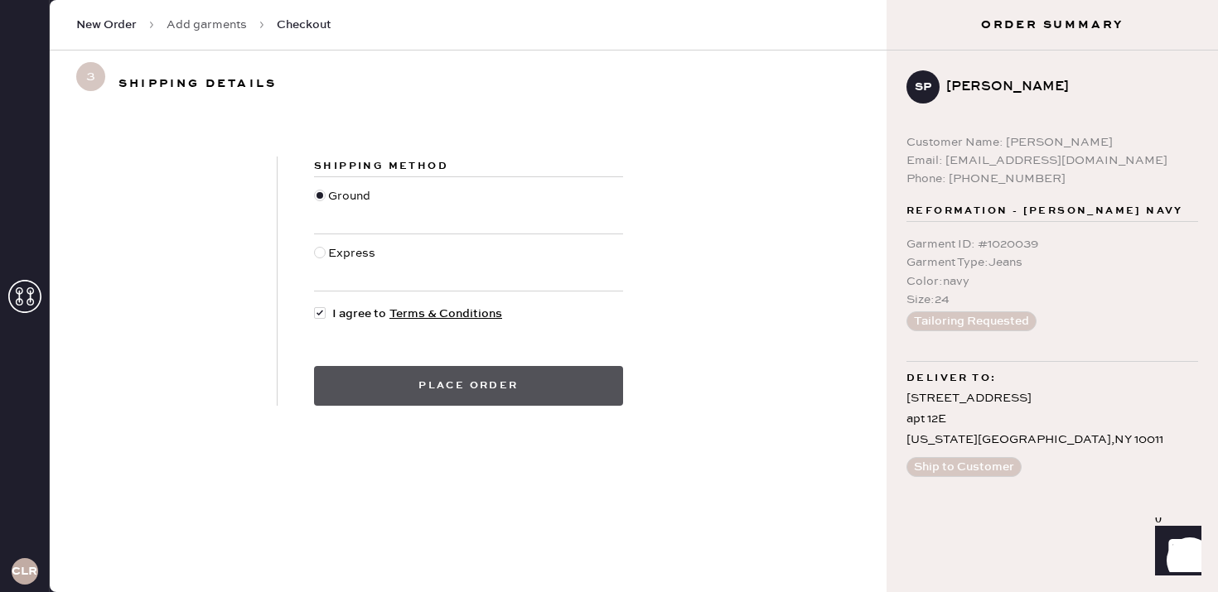
click at [422, 402] on button "Place order" at bounding box center [468, 386] width 309 height 40
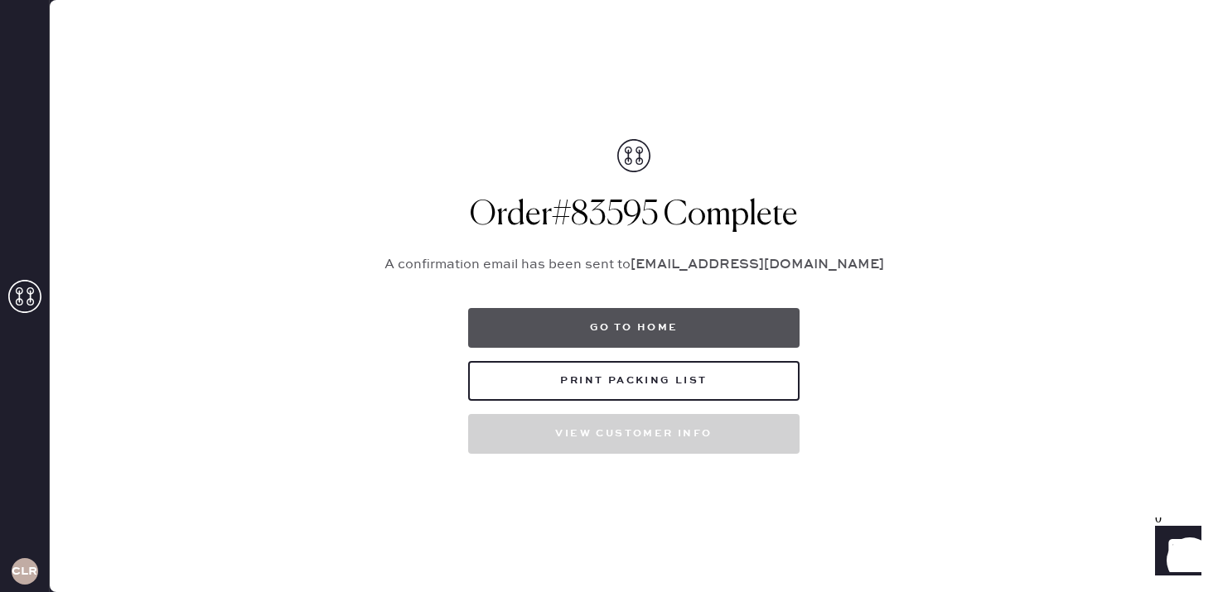
click at [649, 329] on button "Go to home" at bounding box center [633, 328] width 331 height 40
